Goal: Find specific fact: Find contact information

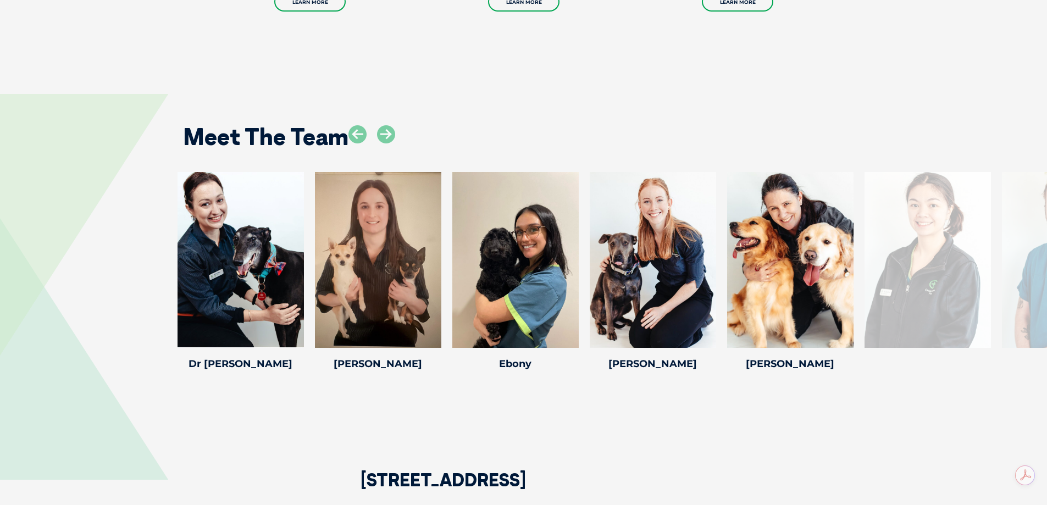
scroll to position [1484, 0]
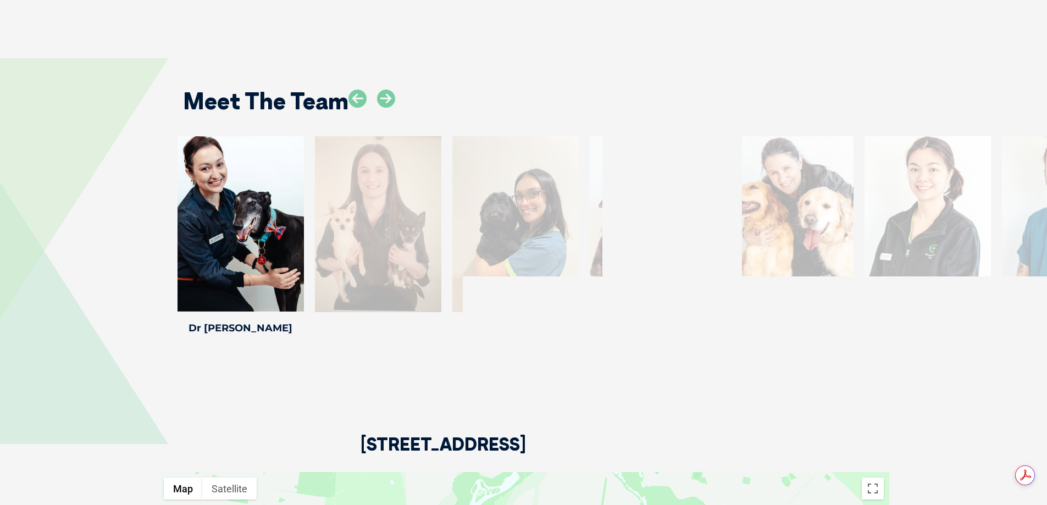
drag, startPoint x: 188, startPoint y: 228, endPoint x: 18, endPoint y: 211, distance: 170.7
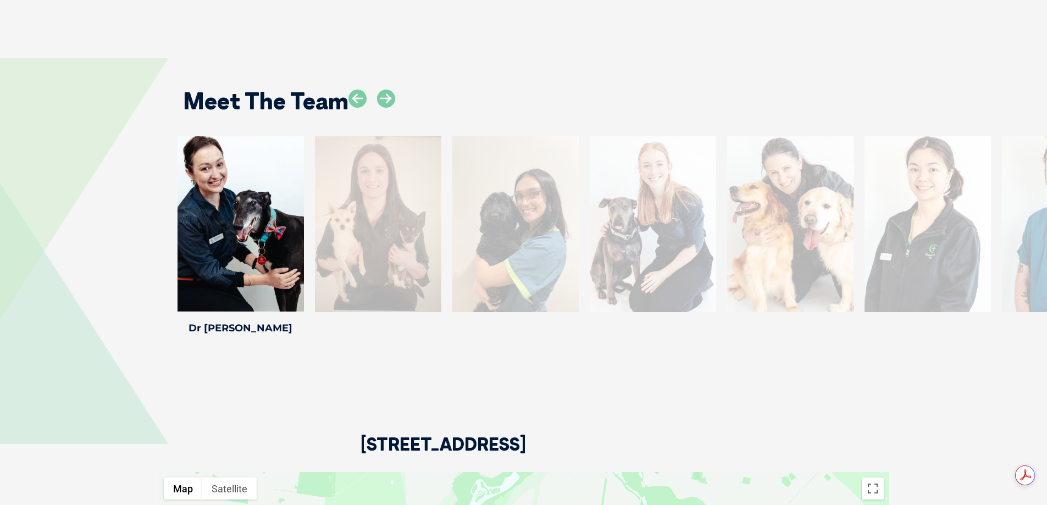
click at [18, 211] on div "[PERSON_NAME] [PERSON_NAME] Professional Pet [PERSON_NAME] has been professiona…" at bounding box center [523, 237] width 1047 height 202
click at [649, 202] on div at bounding box center [653, 224] width 126 height 176
drag, startPoint x: 411, startPoint y: 177, endPoint x: 414, endPoint y: 162, distance: 15.2
click at [412, 176] on div at bounding box center [378, 224] width 126 height 176
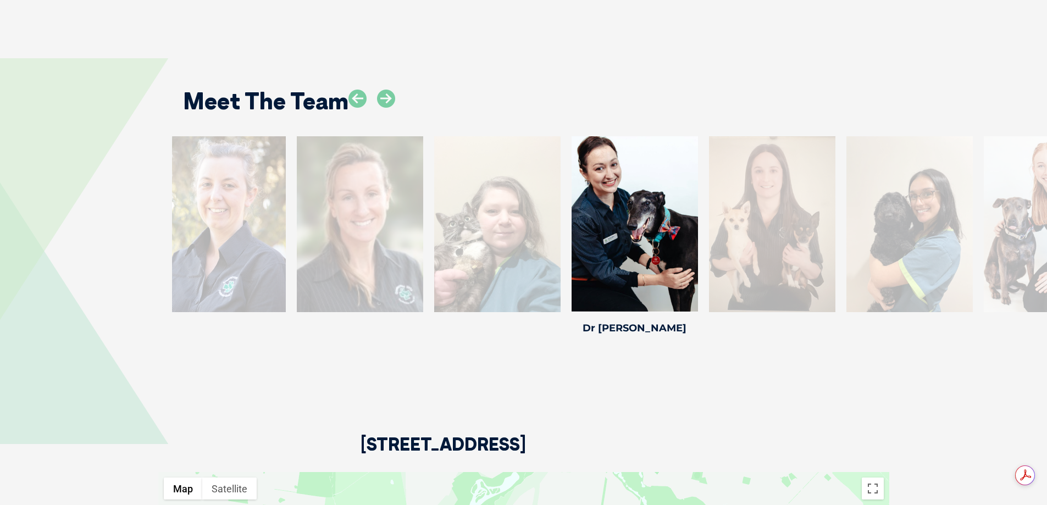
drag, startPoint x: 411, startPoint y: 212, endPoint x: 757, endPoint y: 213, distance: 345.8
click at [757, 213] on div at bounding box center [772, 224] width 126 height 176
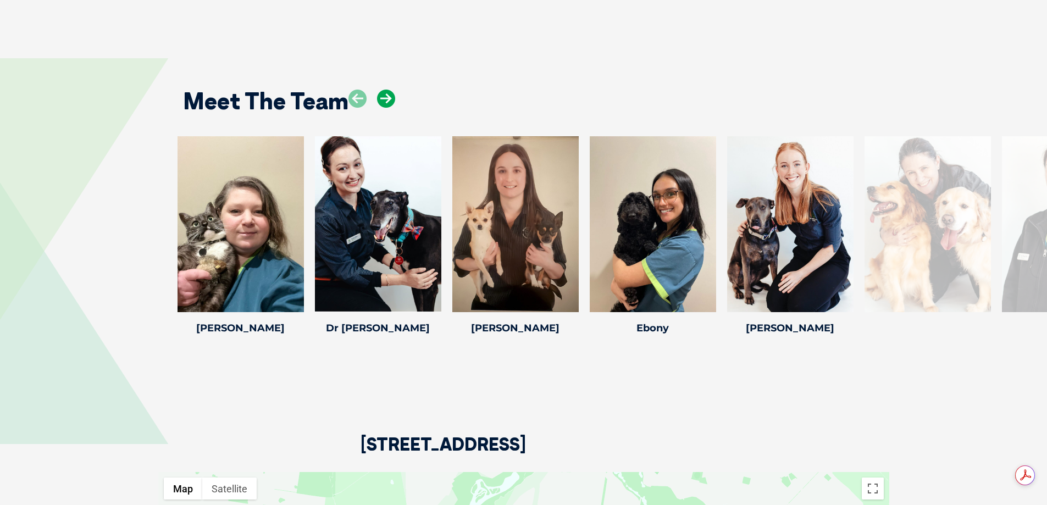
click at [394, 90] on icon at bounding box center [386, 99] width 18 height 18
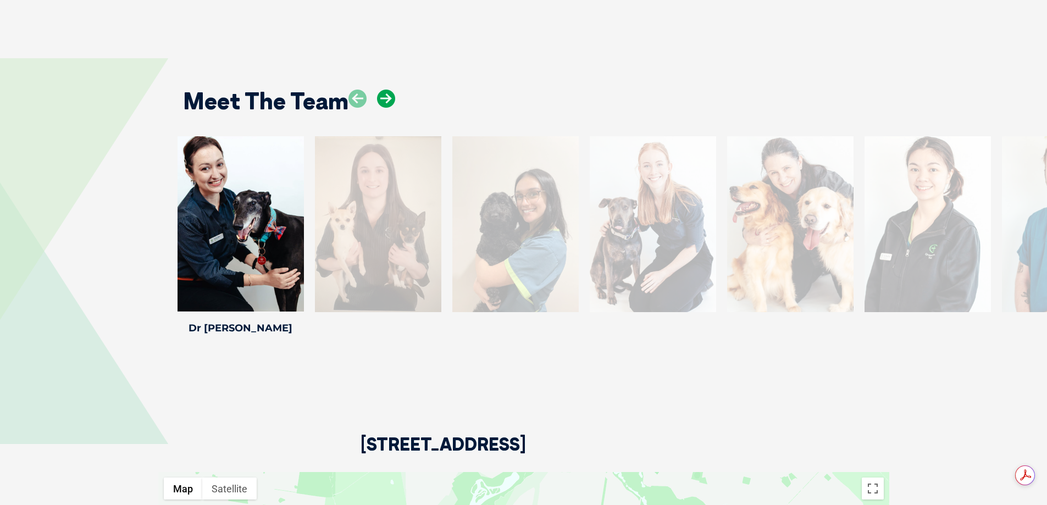
click at [394, 90] on icon at bounding box center [386, 99] width 18 height 18
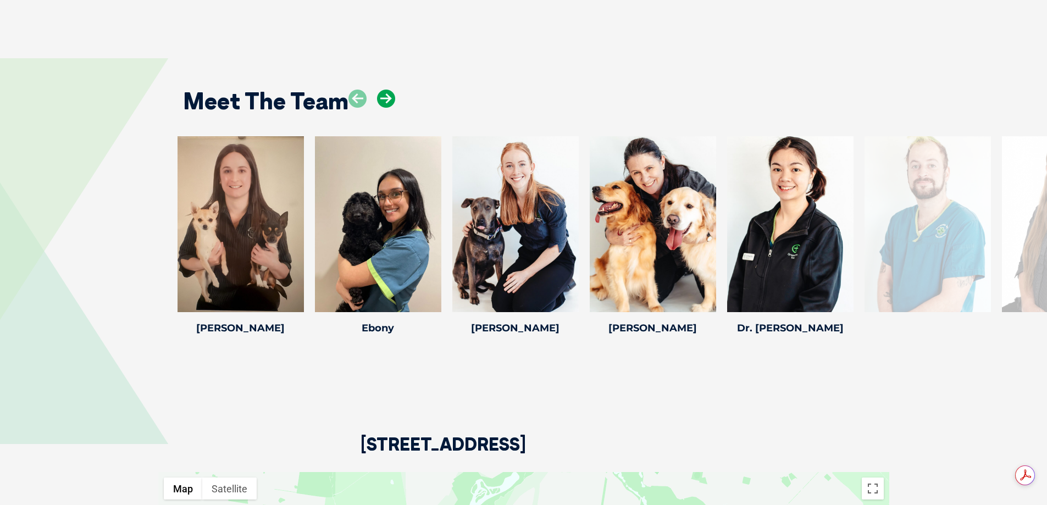
click at [394, 90] on icon at bounding box center [386, 99] width 18 height 18
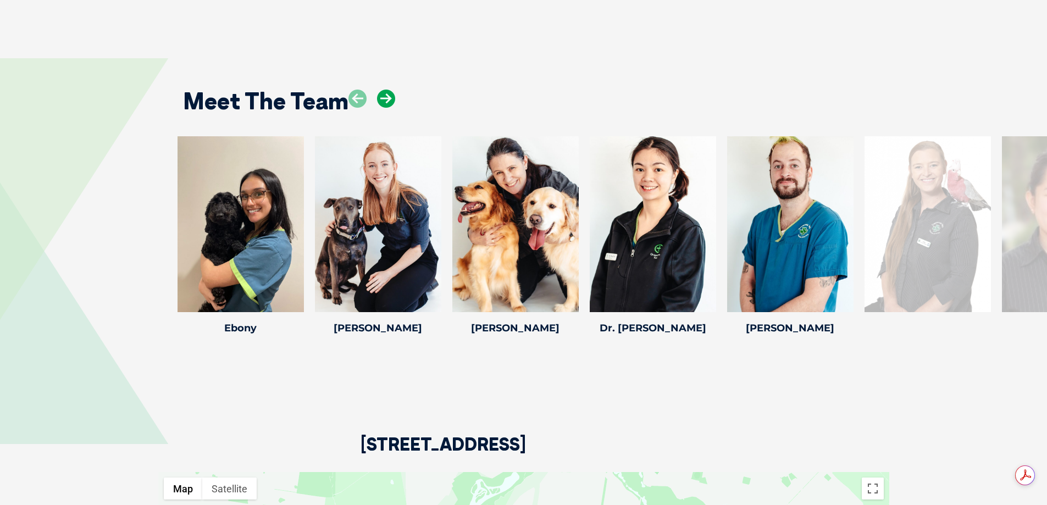
click at [394, 90] on icon at bounding box center [386, 99] width 18 height 18
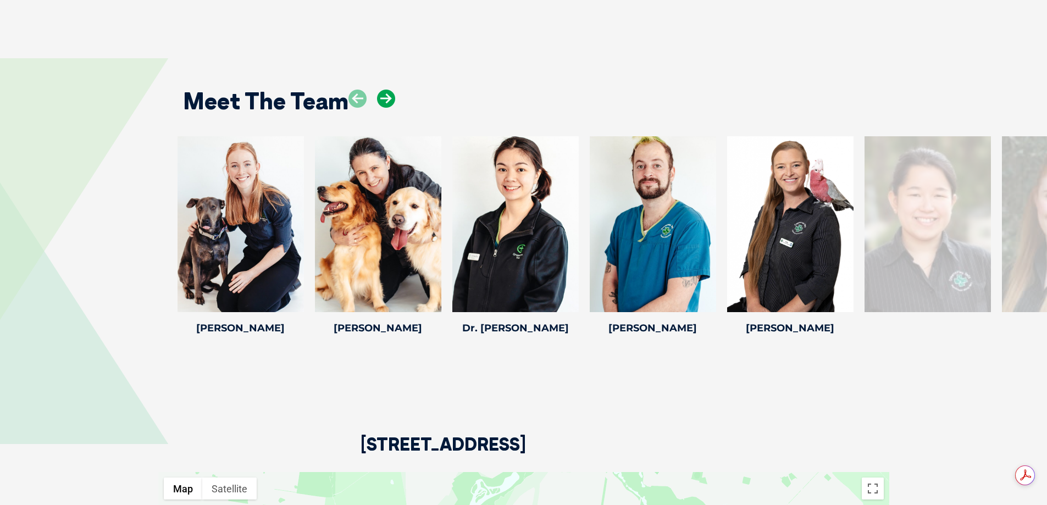
click at [394, 90] on icon at bounding box center [386, 99] width 18 height 18
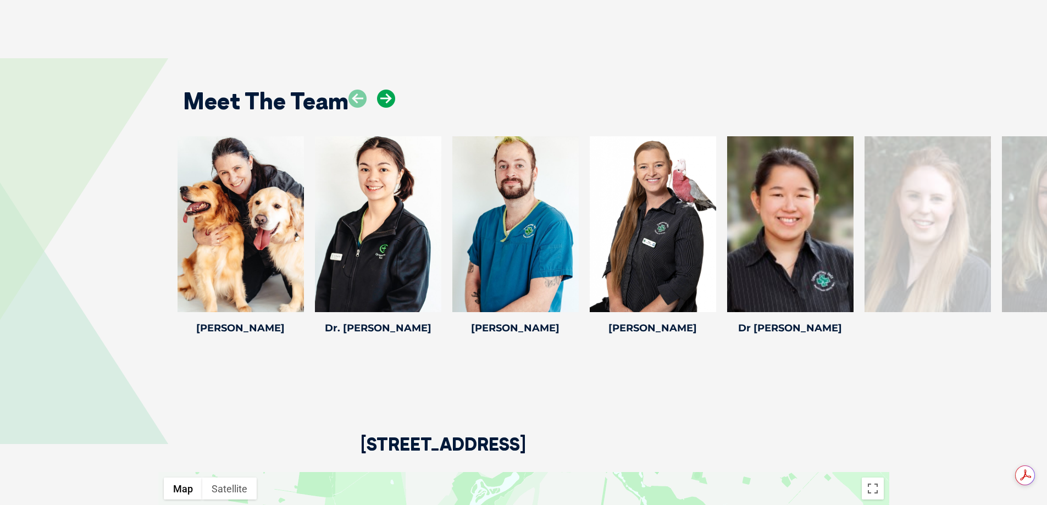
click at [394, 90] on icon at bounding box center [386, 99] width 18 height 18
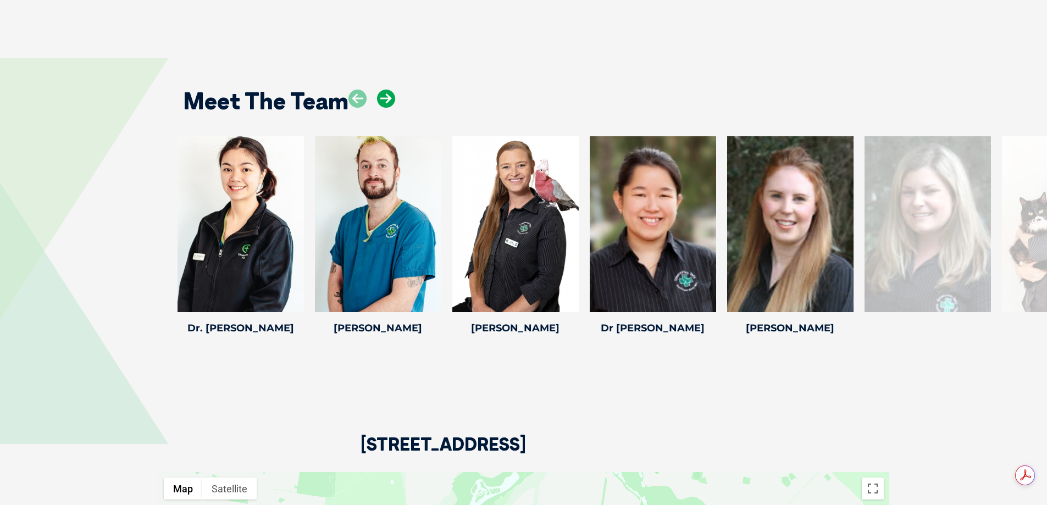
click at [394, 90] on icon at bounding box center [386, 99] width 18 height 18
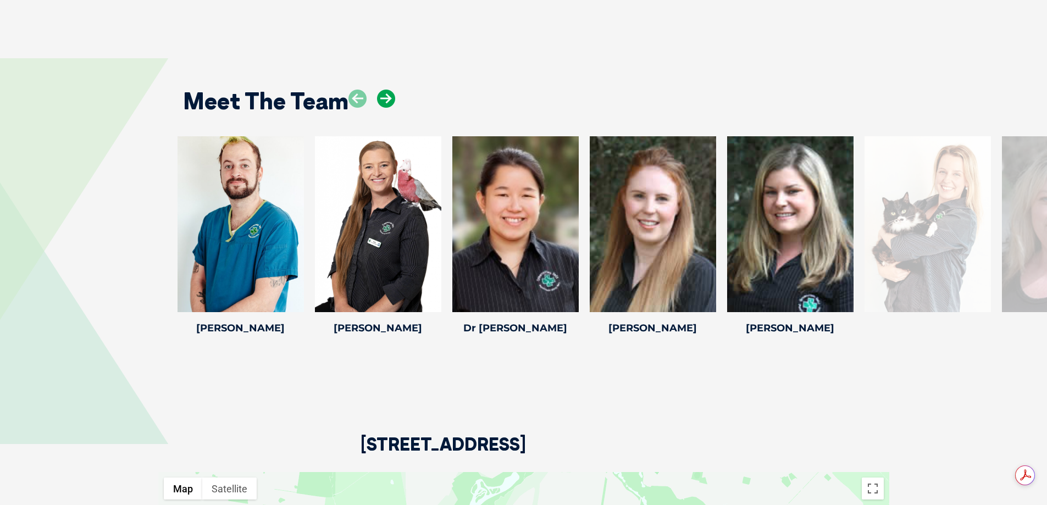
click at [394, 90] on icon at bounding box center [386, 99] width 18 height 18
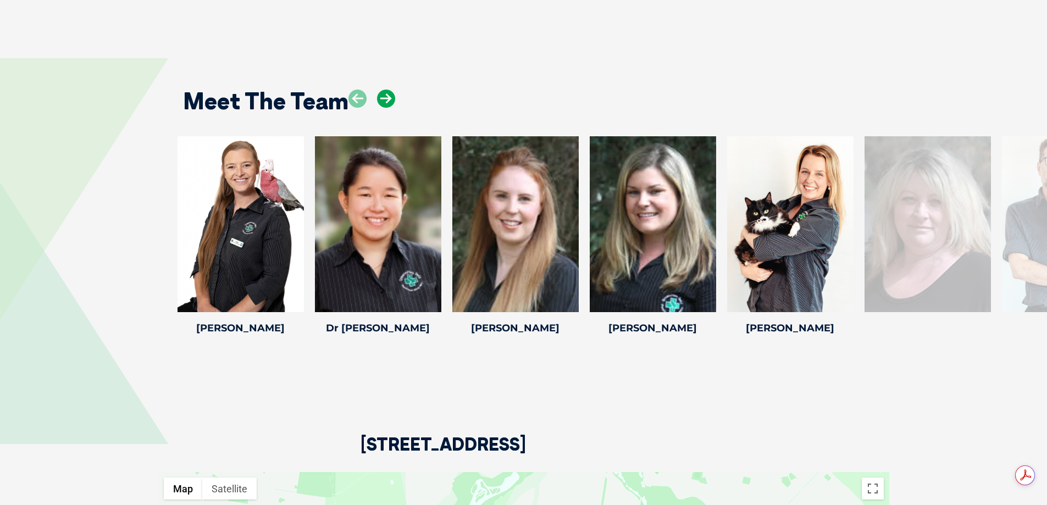
click at [394, 90] on icon at bounding box center [386, 99] width 18 height 18
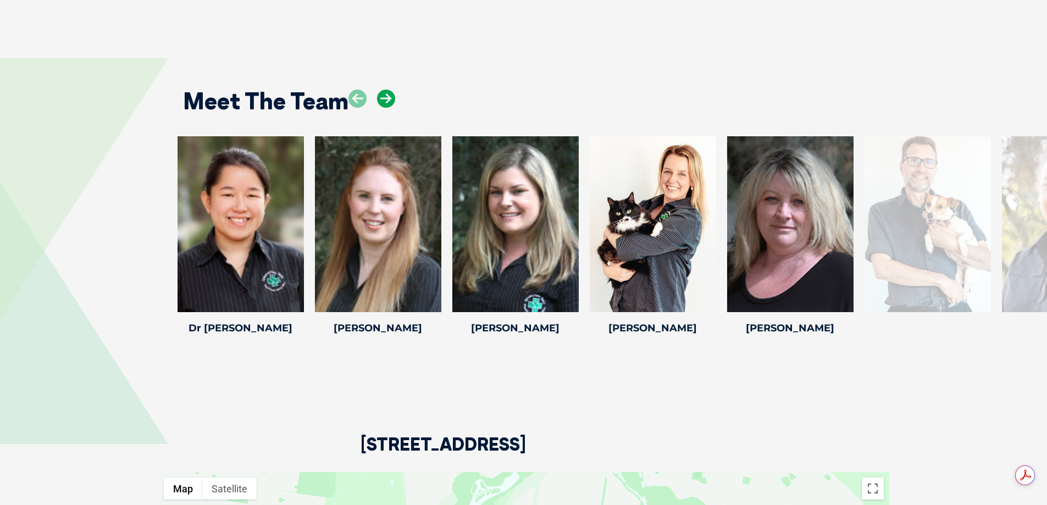
click at [394, 90] on icon at bounding box center [386, 99] width 18 height 18
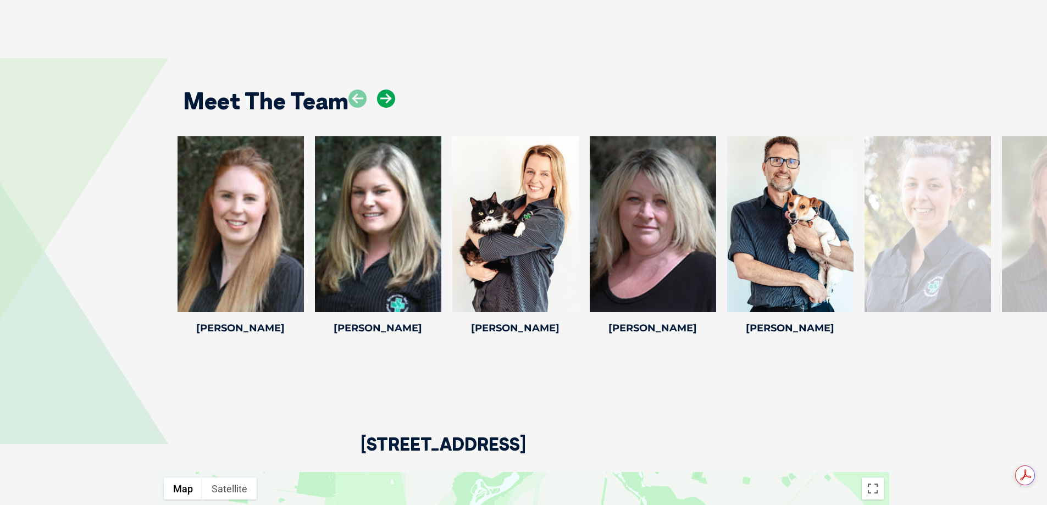
click at [388, 90] on icon at bounding box center [386, 99] width 18 height 18
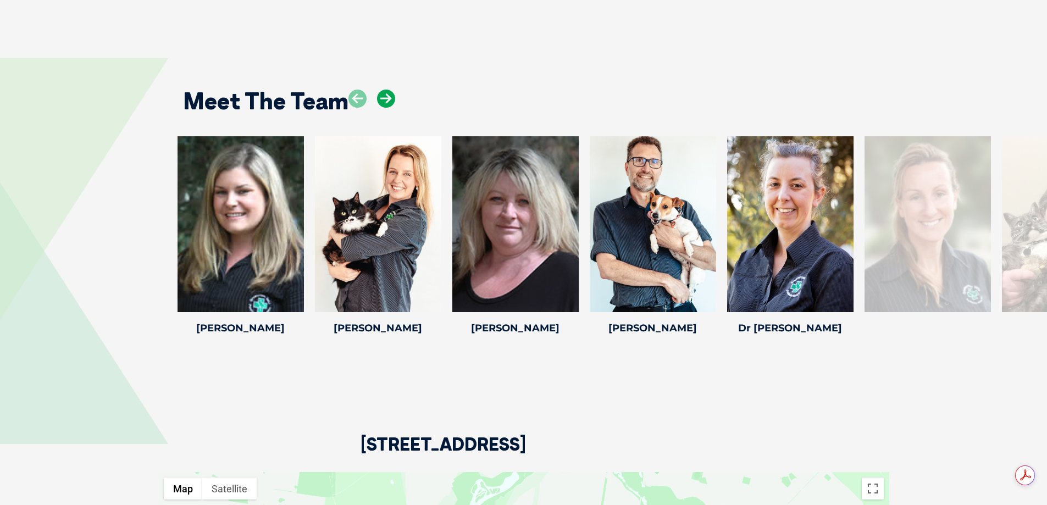
click at [388, 90] on icon at bounding box center [386, 99] width 18 height 18
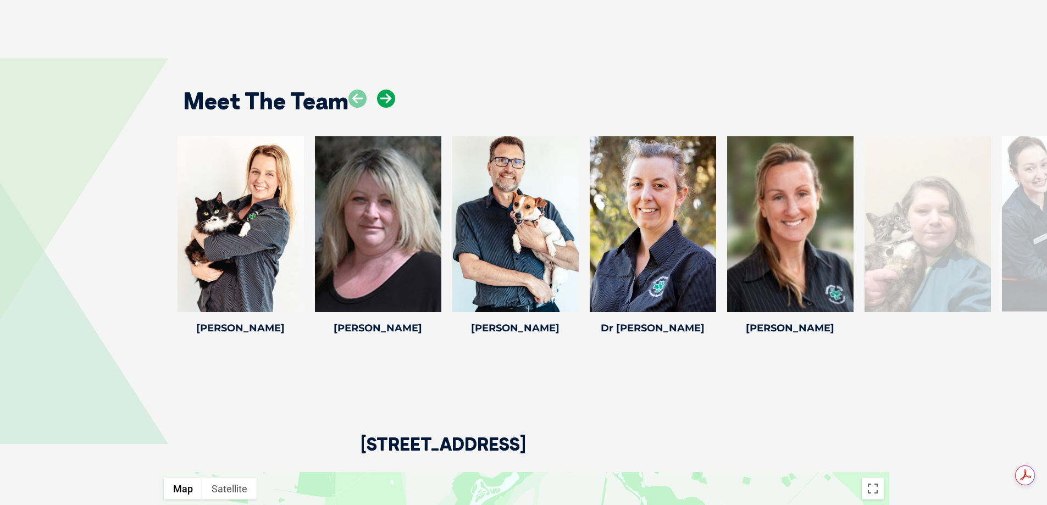
click at [388, 90] on icon at bounding box center [386, 99] width 18 height 18
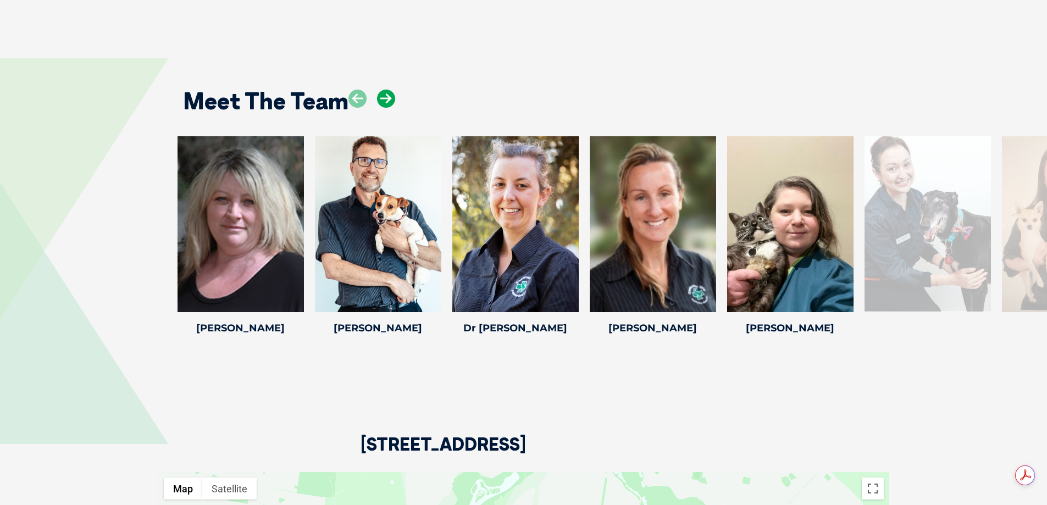
click at [388, 90] on icon at bounding box center [386, 99] width 18 height 18
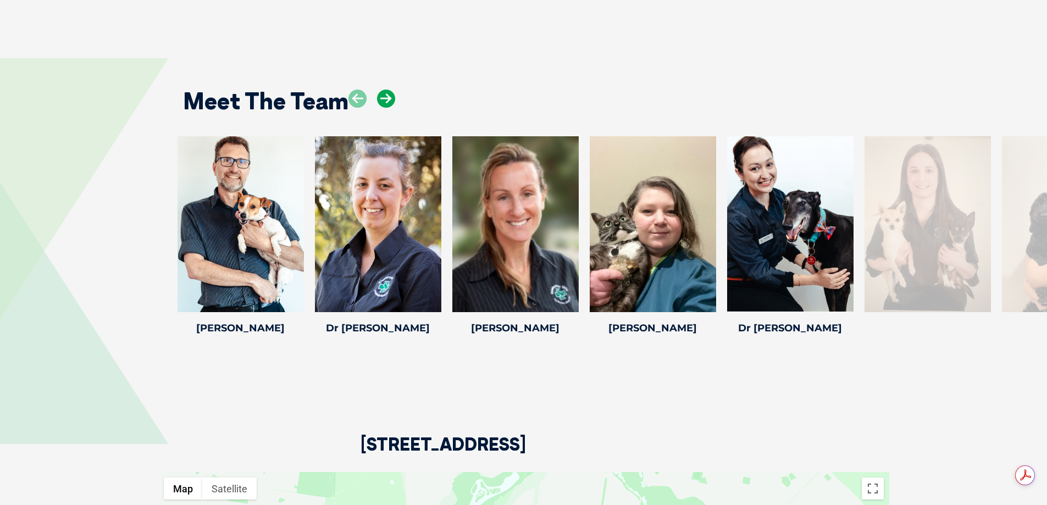
click at [388, 90] on icon at bounding box center [386, 99] width 18 height 18
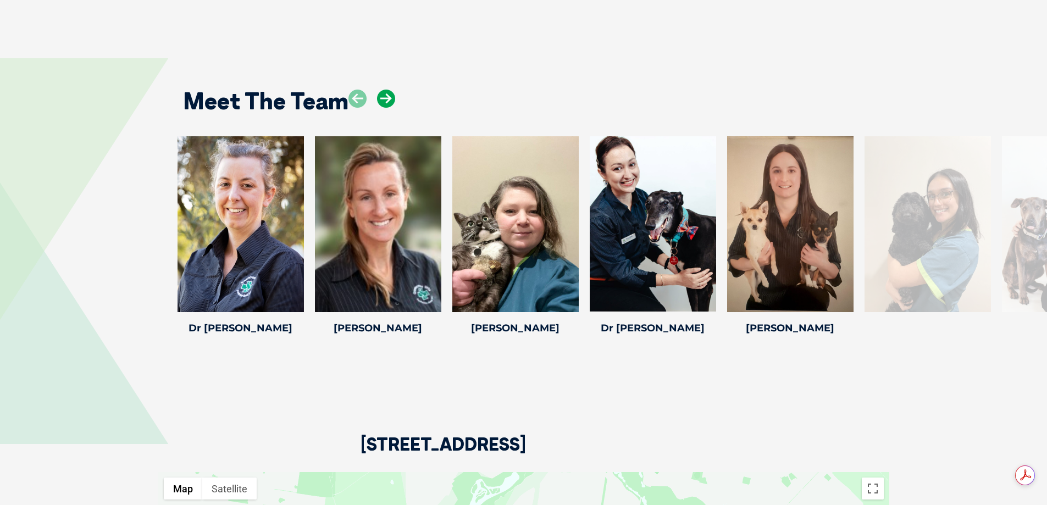
click at [388, 90] on icon at bounding box center [386, 99] width 18 height 18
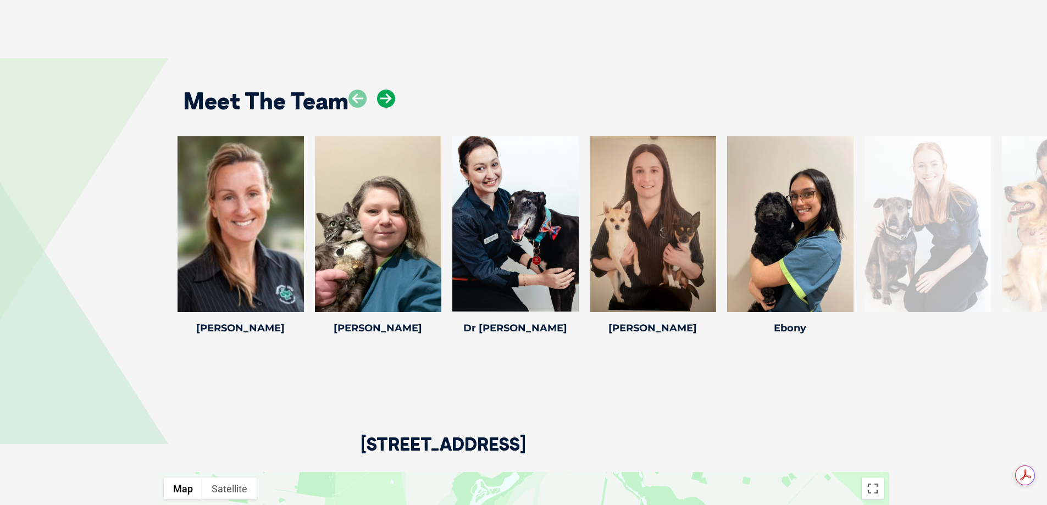
click at [388, 90] on icon at bounding box center [386, 99] width 18 height 18
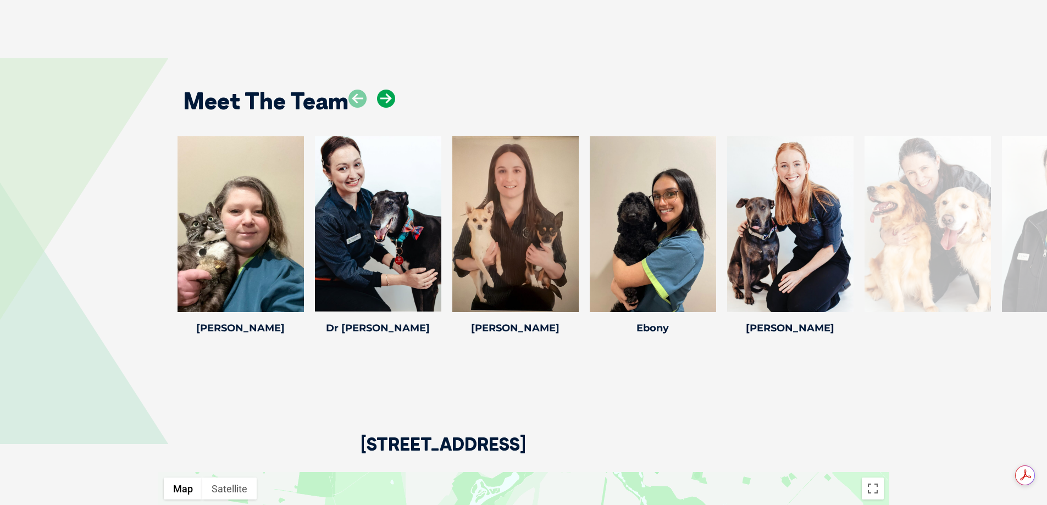
click at [388, 90] on icon at bounding box center [386, 99] width 18 height 18
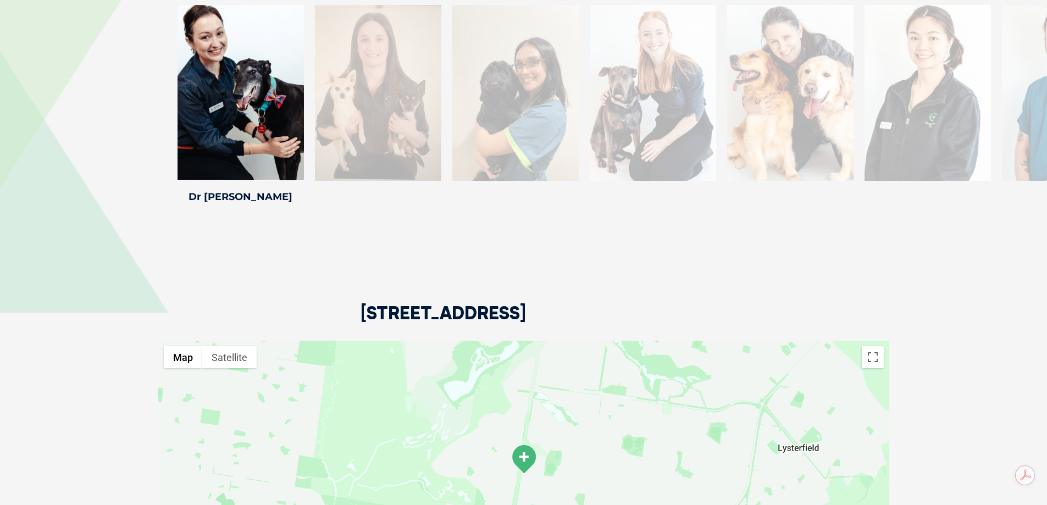
scroll to position [1594, 0]
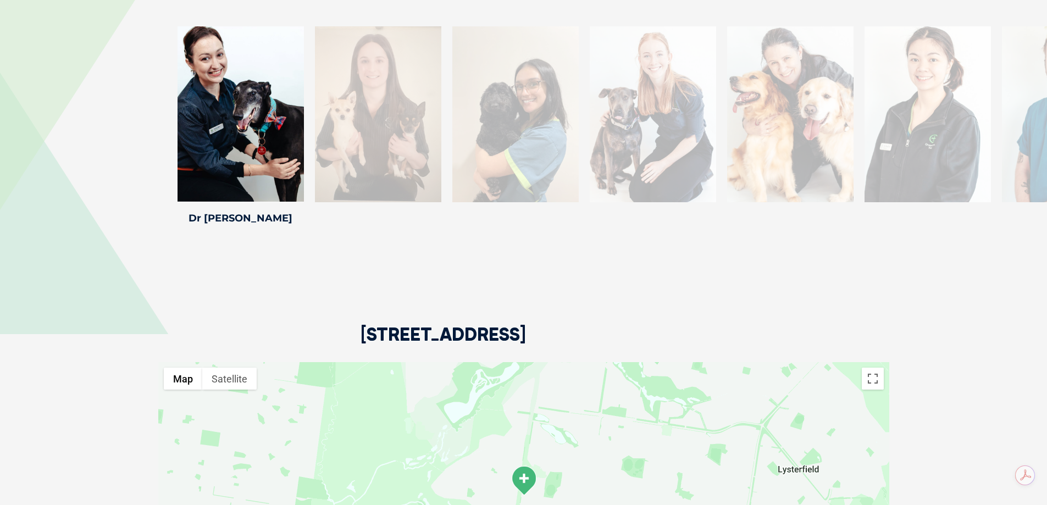
drag, startPoint x: 362, startPoint y: 321, endPoint x: 613, endPoint y: 334, distance: 251.0
click at [526, 334] on h2 "[STREET_ADDRESS]" at bounding box center [443, 343] width 165 height 37
copy h2 "[STREET_ADDRESS]"
